Goal: Task Accomplishment & Management: Manage account settings

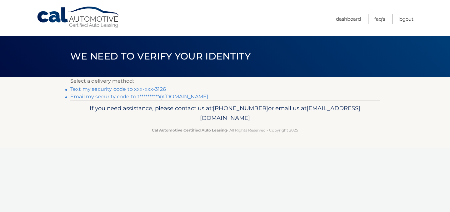
click at [125, 87] on link "Text my security code to xxx-xxx-3126" at bounding box center [118, 89] width 96 height 6
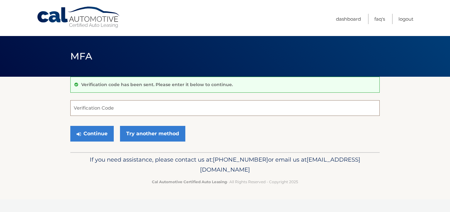
click at [116, 109] on input "Verification Code" at bounding box center [225, 108] width 310 height 16
click at [107, 110] on input "Verification Code" at bounding box center [225, 108] width 310 height 16
type input "750657"
click at [88, 132] on button "Continue" at bounding box center [91, 134] width 43 height 16
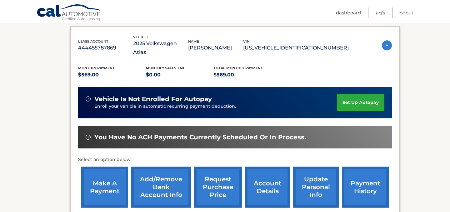
scroll to position [111, 0]
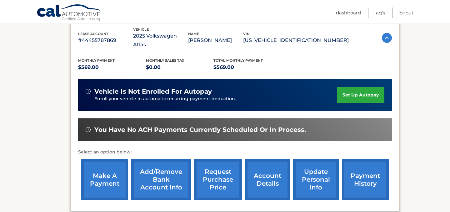
click at [106, 174] on link "make a payment" at bounding box center [104, 179] width 47 height 41
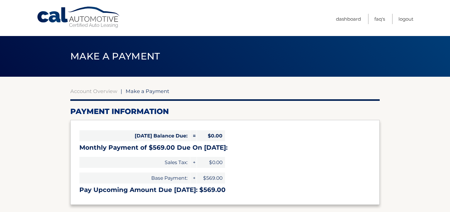
select select "YWZhMGRhNWMtMDE5YS00NWFlLWE1NDQtOTFmN2QxZTI1NmE0"
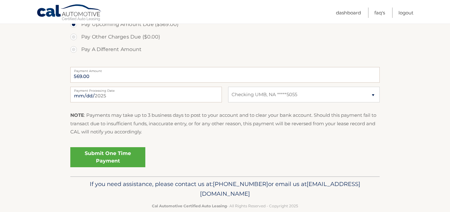
scroll to position [235, 0]
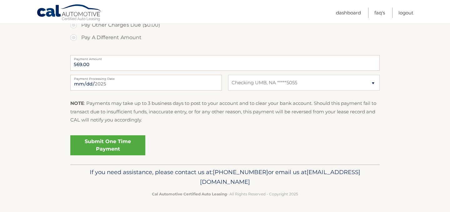
click at [102, 140] on link "Submit One Time Payment" at bounding box center [107, 145] width 75 height 20
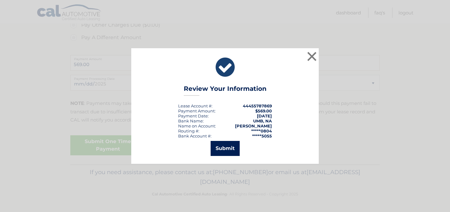
click at [220, 145] on button "Submit" at bounding box center [225, 148] width 29 height 15
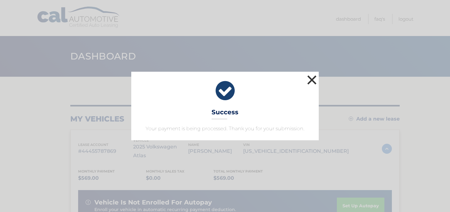
click at [311, 77] on button "×" at bounding box center [312, 79] width 13 height 13
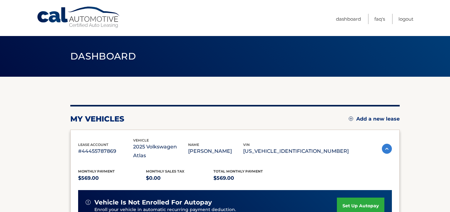
click at [79, 21] on link "Cal Automotive" at bounding box center [79, 17] width 84 height 22
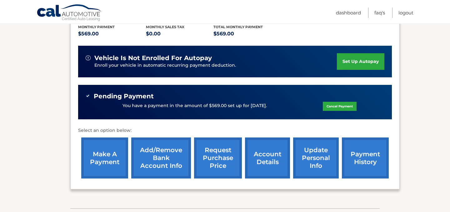
scroll to position [171, 0]
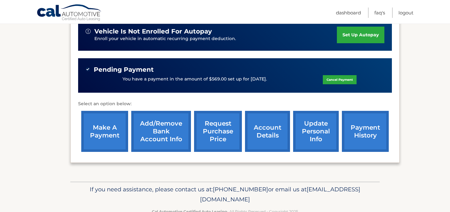
click at [353, 124] on link "payment history" at bounding box center [365, 131] width 47 height 41
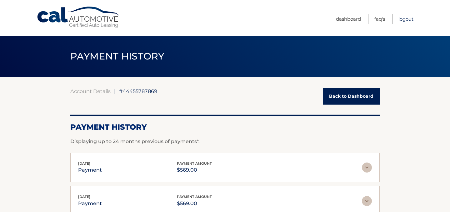
click at [407, 21] on link "Logout" at bounding box center [406, 19] width 15 height 10
